Goal: Transaction & Acquisition: Book appointment/travel/reservation

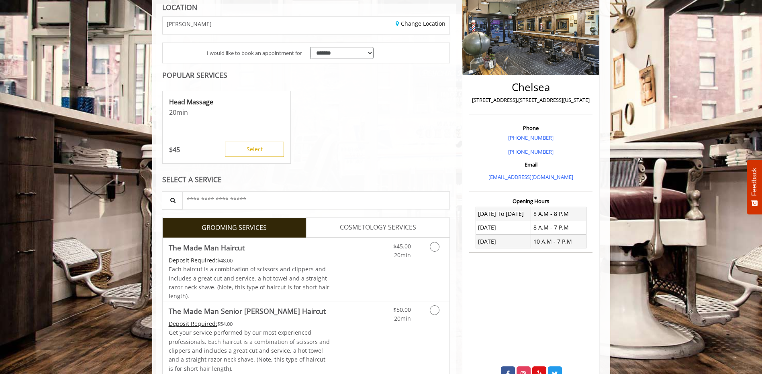
scroll to position [161, 0]
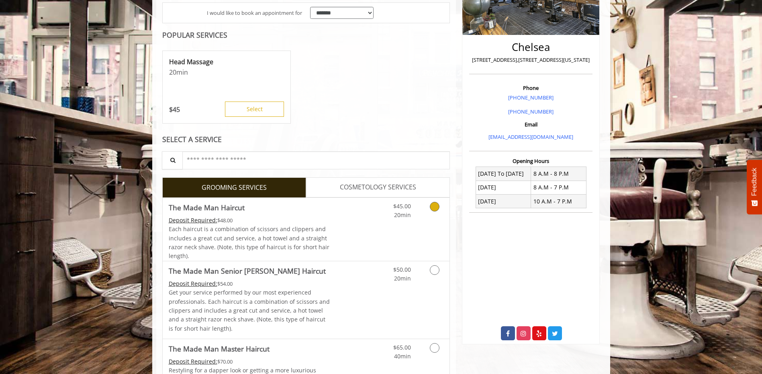
click at [435, 215] on link "Grooming services" at bounding box center [433, 209] width 20 height 22
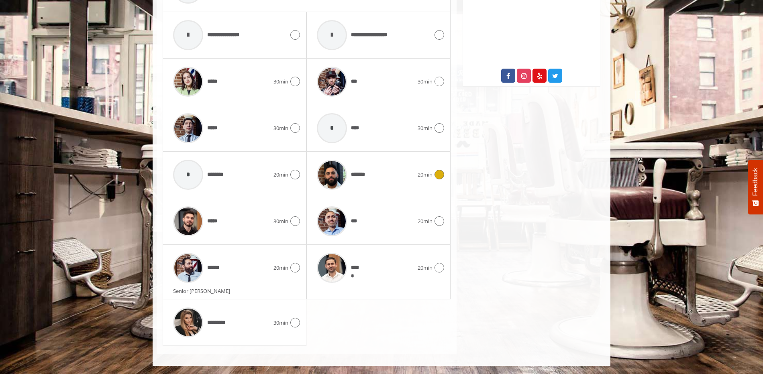
scroll to position [379, 0]
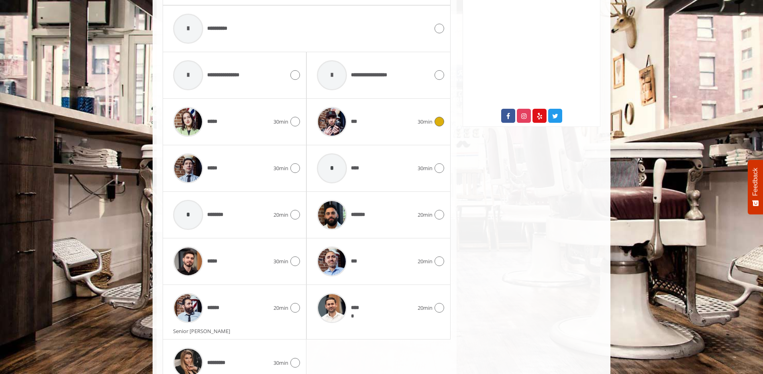
click at [358, 124] on span "***" at bounding box center [355, 122] width 8 height 8
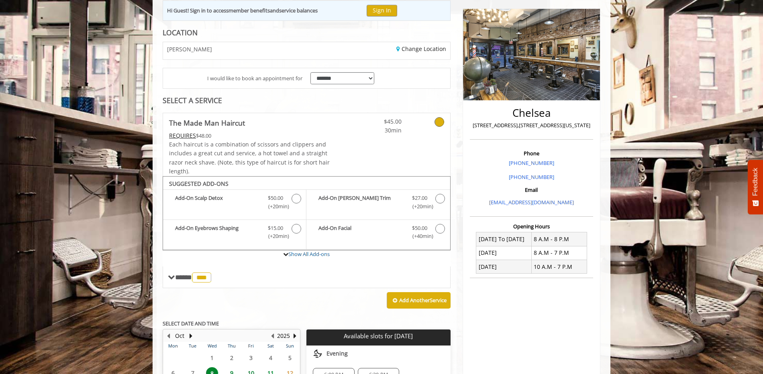
scroll to position [15, 0]
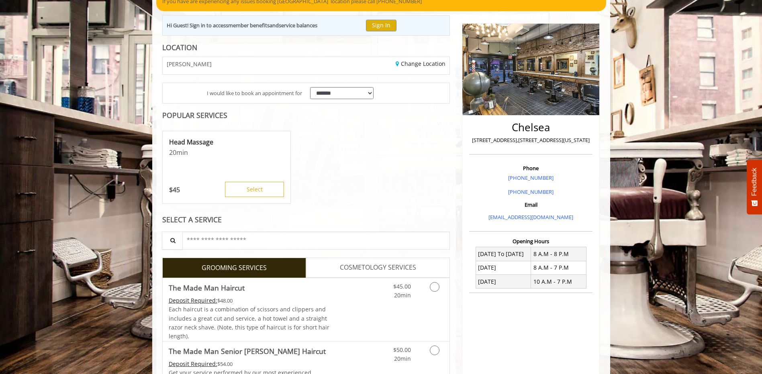
scroll to position [121, 0]
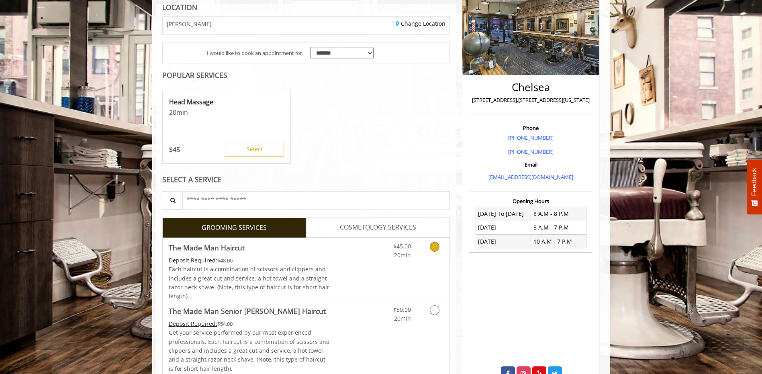
click at [411, 257] on span "20min" at bounding box center [402, 256] width 17 height 8
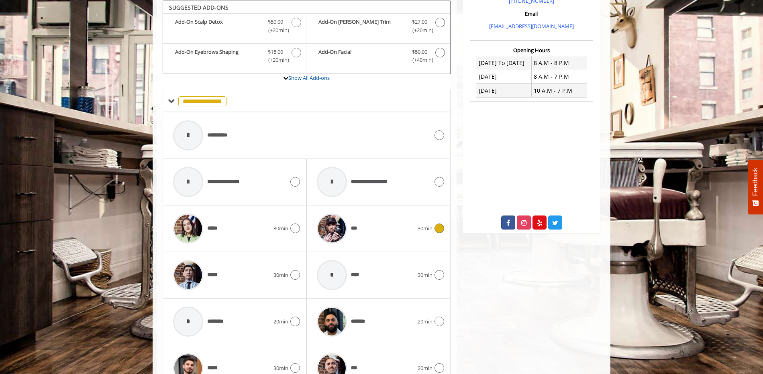
scroll to position [231, 0]
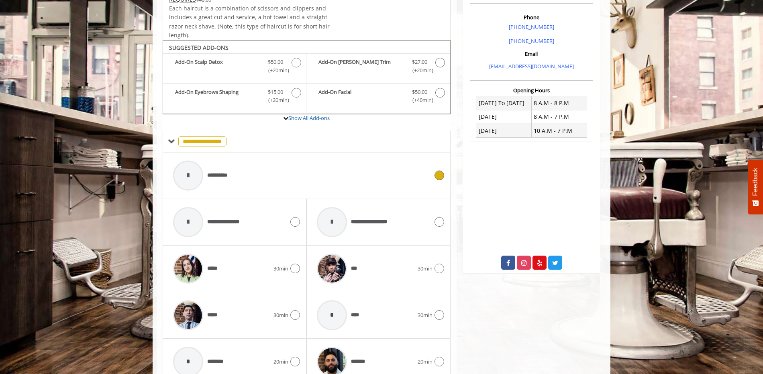
click at [221, 176] on span "**********" at bounding box center [220, 176] width 27 height 8
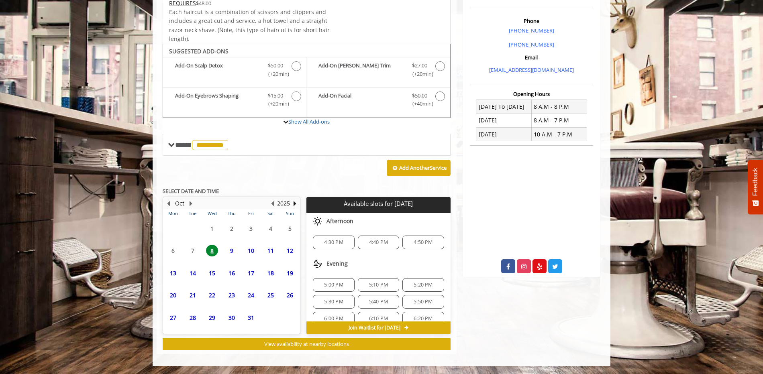
scroll to position [228, 0]
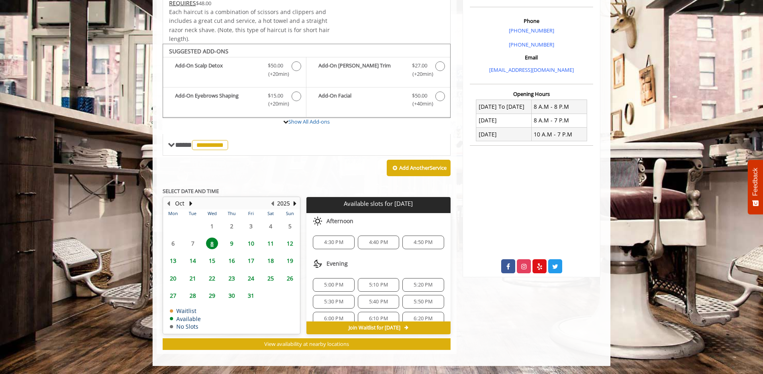
click at [375, 284] on span "5:10 PM" at bounding box center [378, 285] width 19 height 6
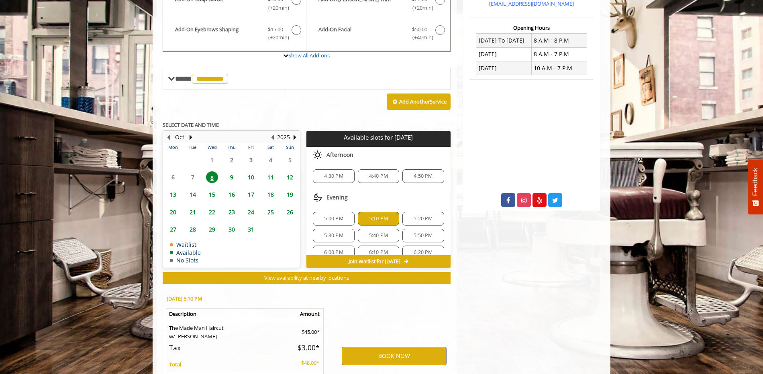
scroll to position [373, 0]
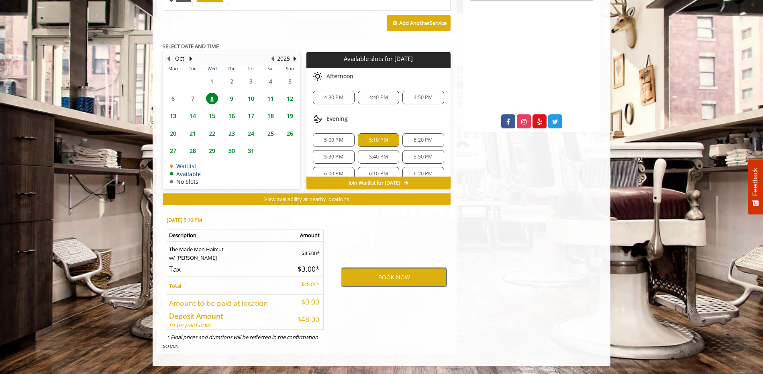
click at [397, 278] on button "BOOK NOW" at bounding box center [394, 277] width 105 height 18
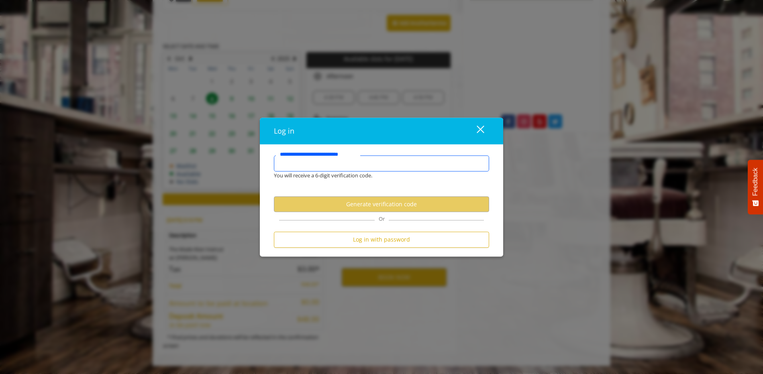
click at [375, 164] on input "**********" at bounding box center [381, 164] width 215 height 16
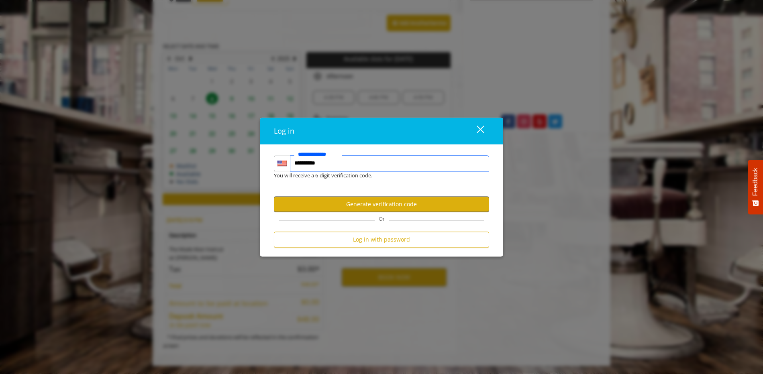
type input "**********"
click at [389, 201] on button "Generate verification code" at bounding box center [381, 205] width 215 height 16
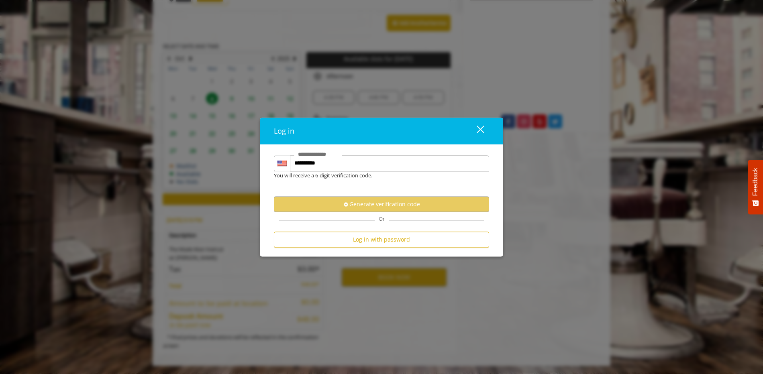
scroll to position [0, 0]
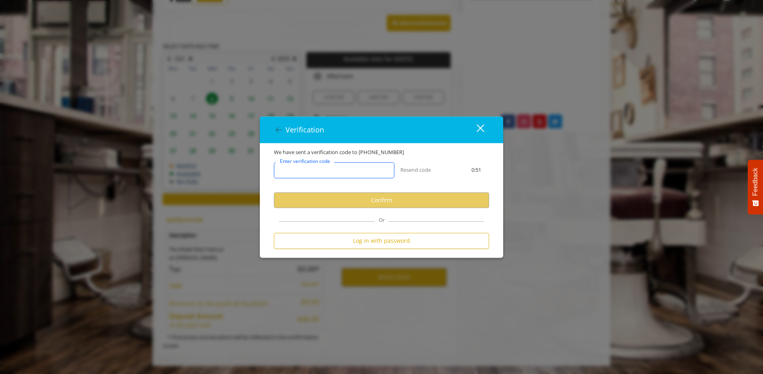
click at [360, 170] on input "Enter verification code" at bounding box center [334, 171] width 121 height 16
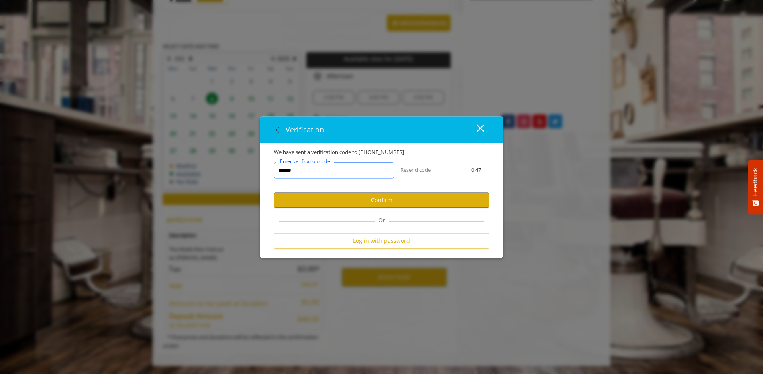
type input "******"
click at [385, 204] on button "Confirm" at bounding box center [381, 201] width 215 height 16
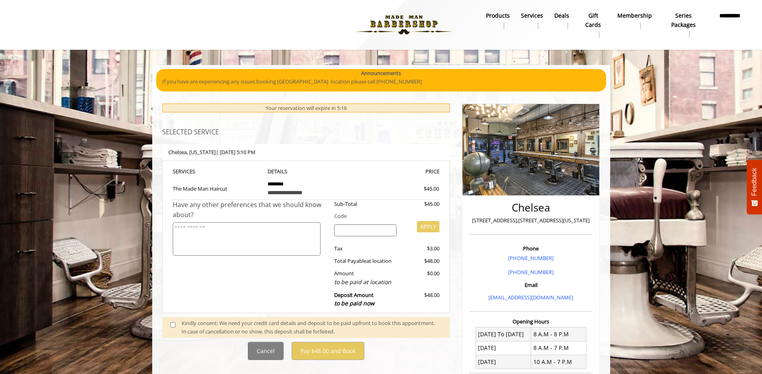
drag, startPoint x: 365, startPoint y: 231, endPoint x: 296, endPoint y: 309, distance: 103.9
click at [364, 232] on input "search" at bounding box center [365, 231] width 62 height 12
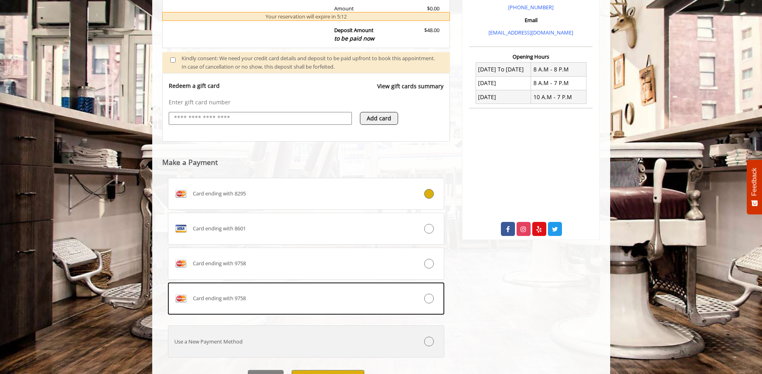
scroll to position [307, 0]
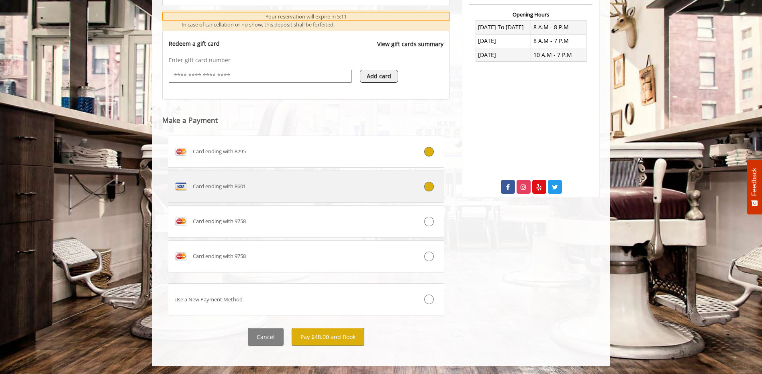
drag, startPoint x: 294, startPoint y: 192, endPoint x: 324, endPoint y: 297, distance: 110.0
click at [294, 191] on div "Card ending with 8601" at bounding box center [283, 186] width 230 height 13
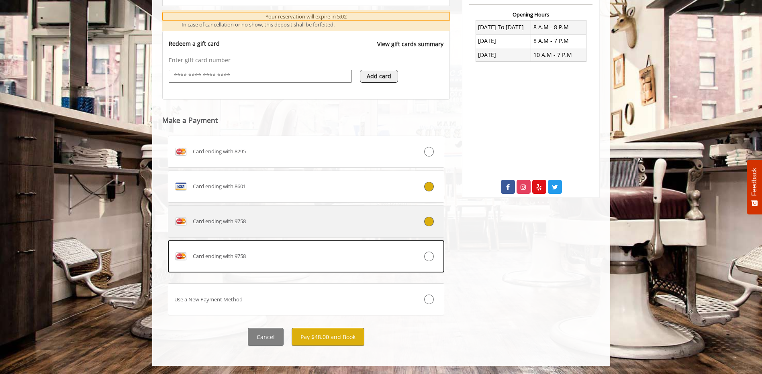
click at [331, 220] on div "Card ending with 9758" at bounding box center [283, 221] width 230 height 13
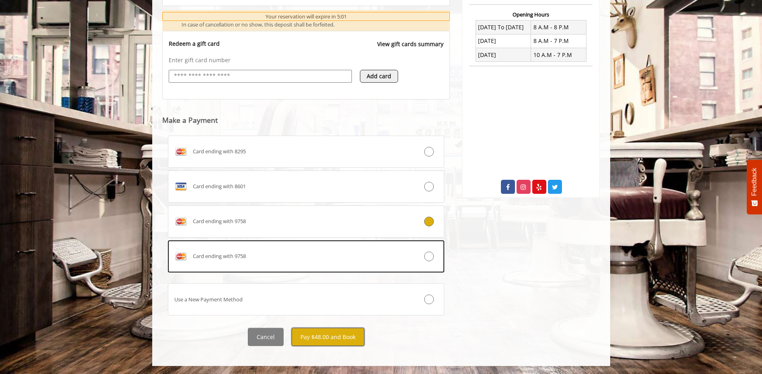
click at [331, 332] on button "Pay $48.00 and Book" at bounding box center [328, 337] width 73 height 18
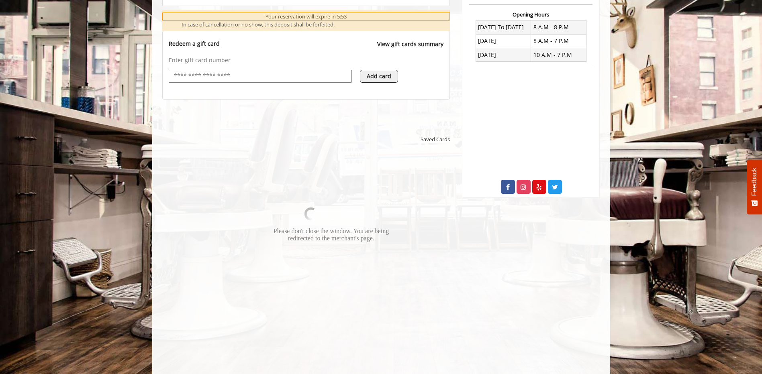
scroll to position [187, 0]
